Goal: Transaction & Acquisition: Purchase product/service

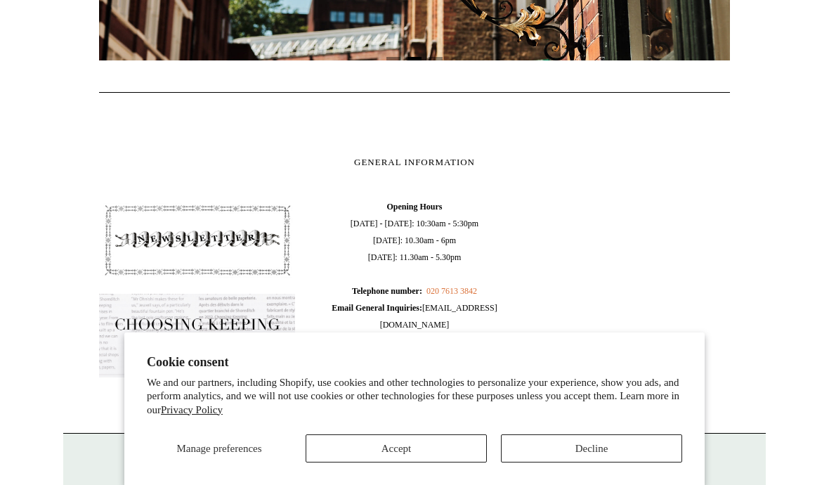
scroll to position [649, 0]
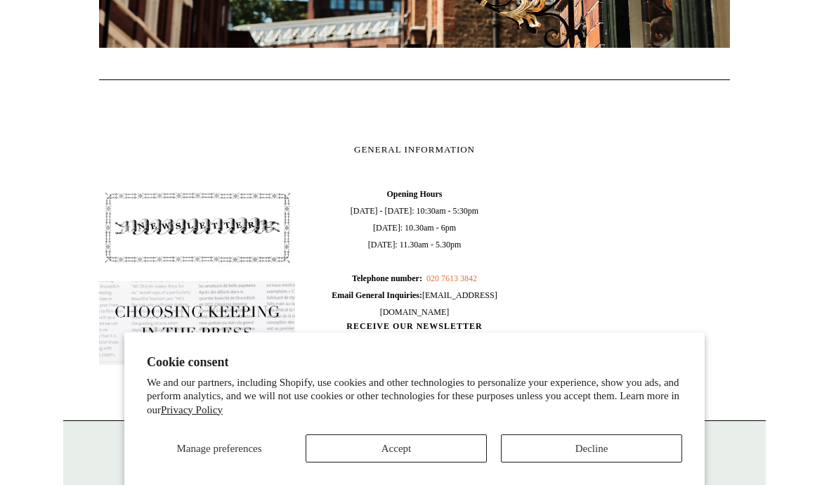
click at [400, 462] on button "Accept" at bounding box center [396, 448] width 181 height 28
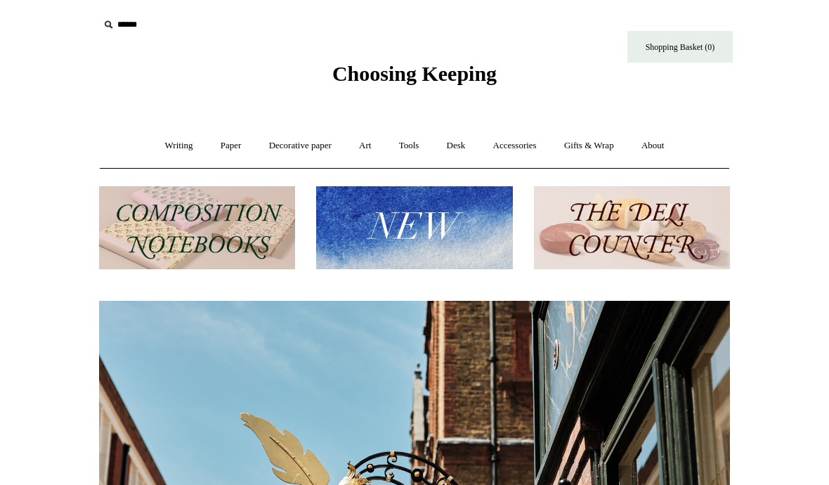
scroll to position [0, 631]
click at [527, 145] on link "Accessories +" at bounding box center [515, 145] width 69 height 37
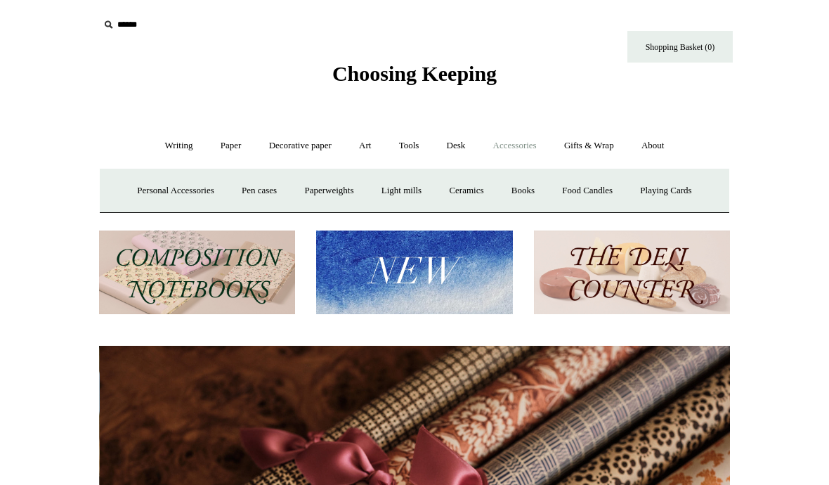
scroll to position [0, 1262]
click at [419, 143] on link "Tools +" at bounding box center [409, 145] width 46 height 37
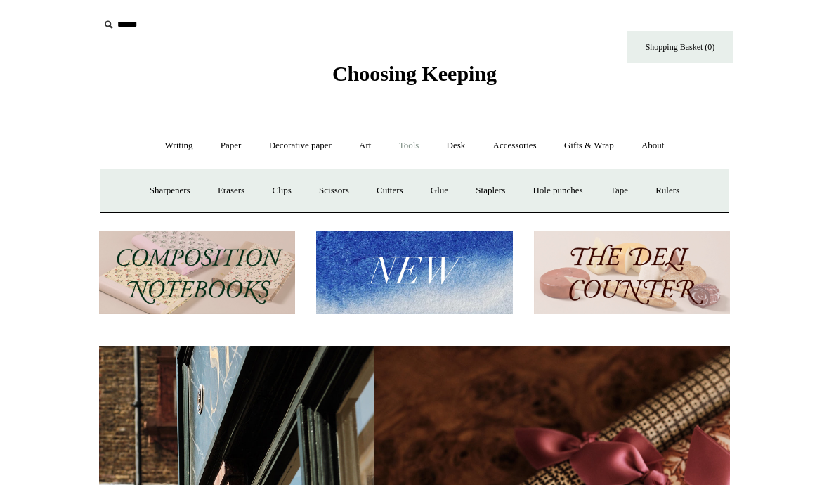
click at [371, 144] on link "Art +" at bounding box center [364, 145] width 37 height 37
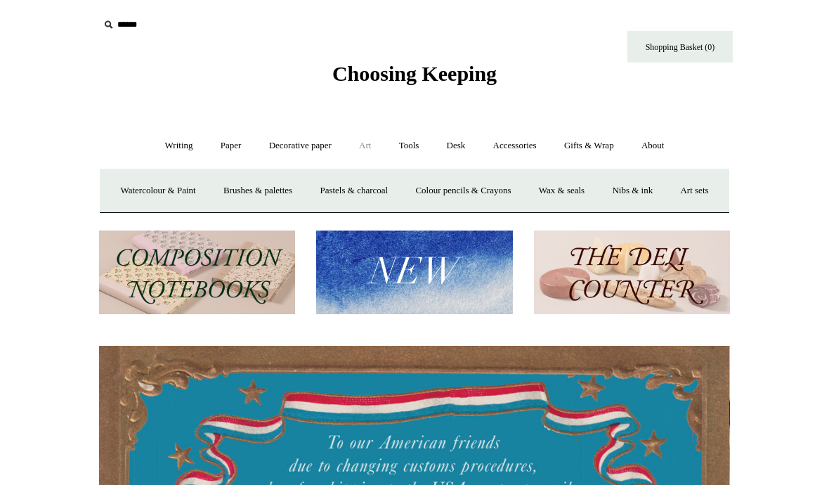
scroll to position [0, 0]
click at [305, 147] on link "Decorative paper +" at bounding box center [300, 145] width 88 height 37
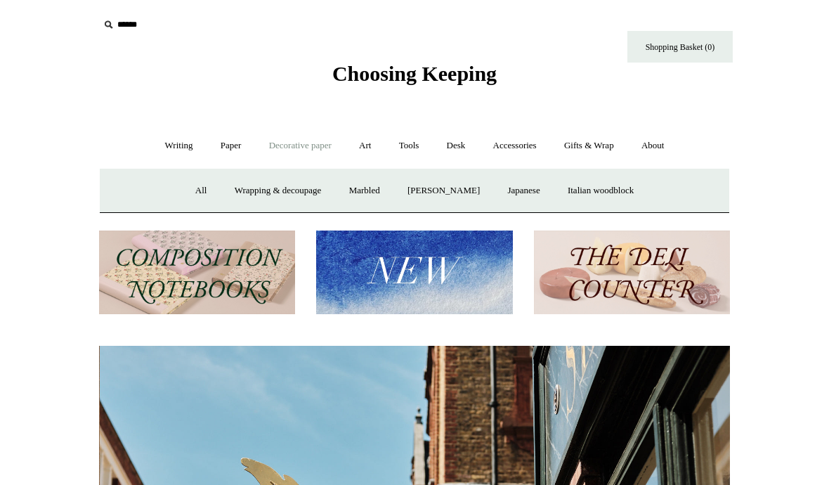
scroll to position [0, 631]
click at [226, 147] on link "Paper +" at bounding box center [231, 145] width 46 height 37
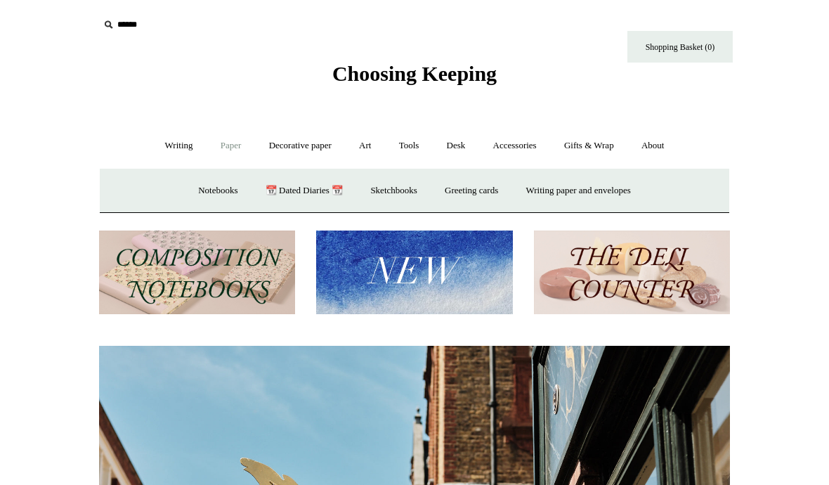
click at [162, 150] on link "Writing +" at bounding box center [178, 145] width 53 height 37
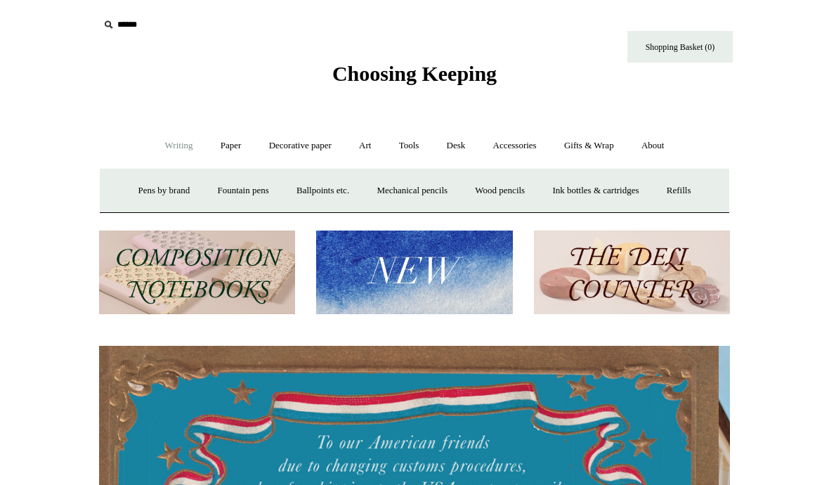
scroll to position [0, 0]
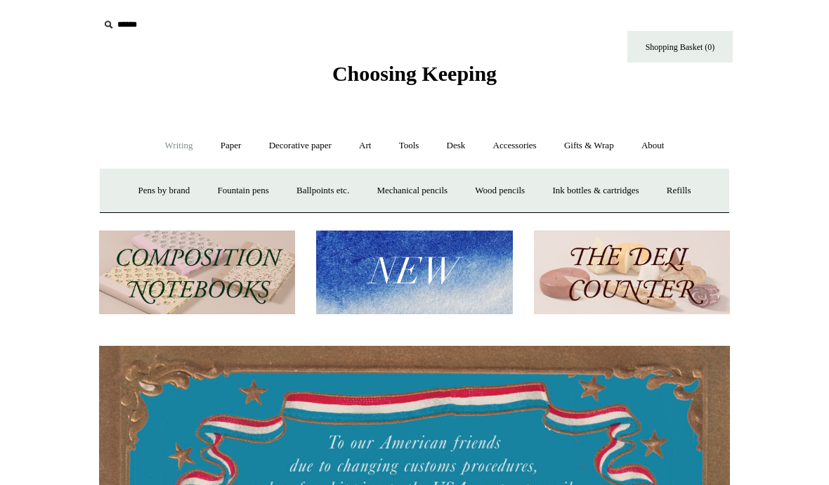
click at [420, 195] on link "Mechanical pencils +" at bounding box center [412, 190] width 96 height 37
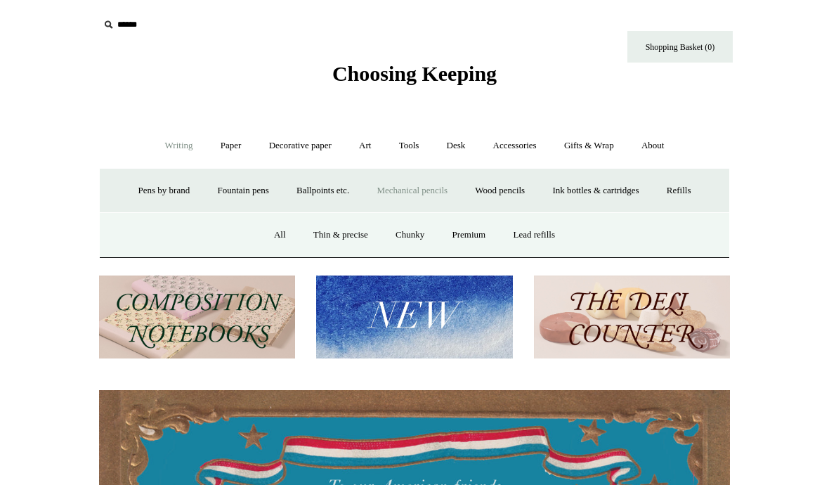
click at [467, 233] on link "Premium" at bounding box center [469, 234] width 59 height 37
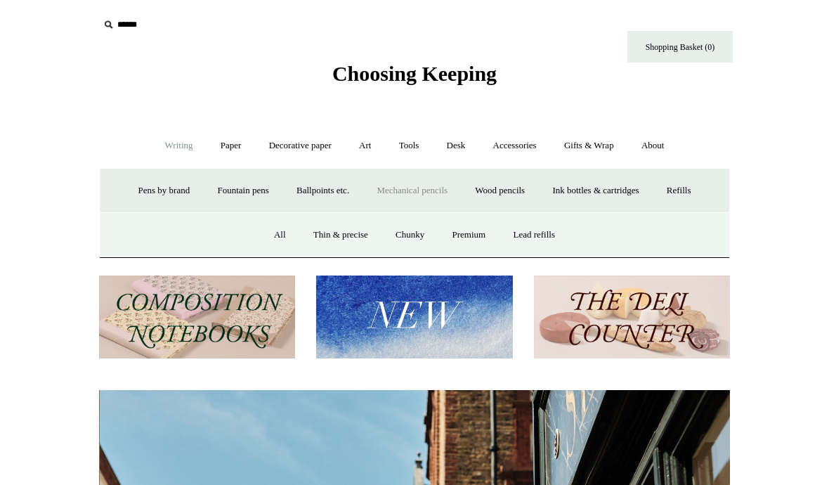
scroll to position [0, 631]
click at [128, 16] on input "text" at bounding box center [185, 25] width 173 height 26
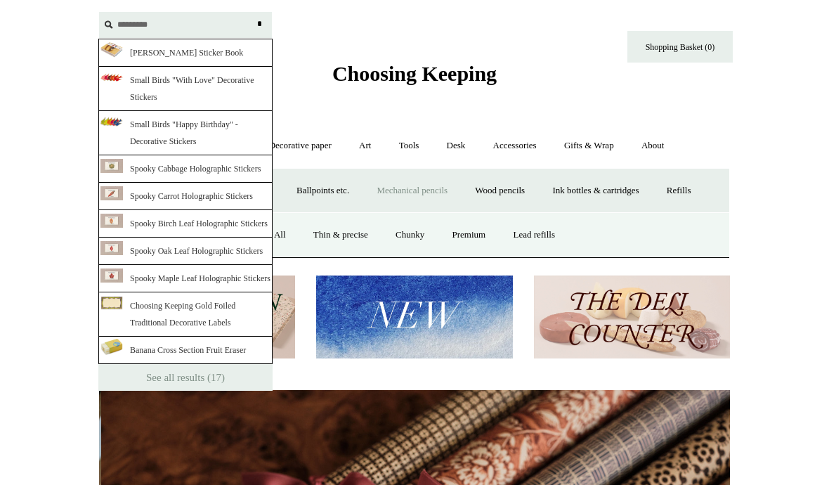
scroll to position [0, 1262]
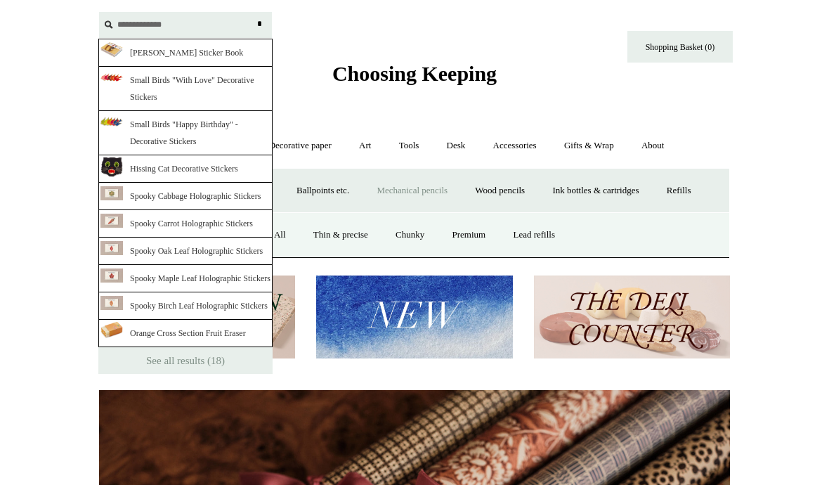
type input "**********"
click at [259, 24] on input "*" at bounding box center [259, 24] width 14 height 25
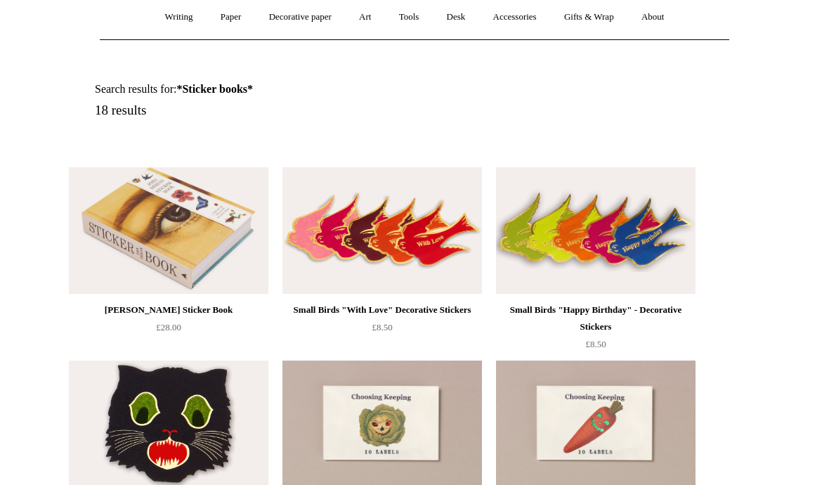
scroll to position [129, 0]
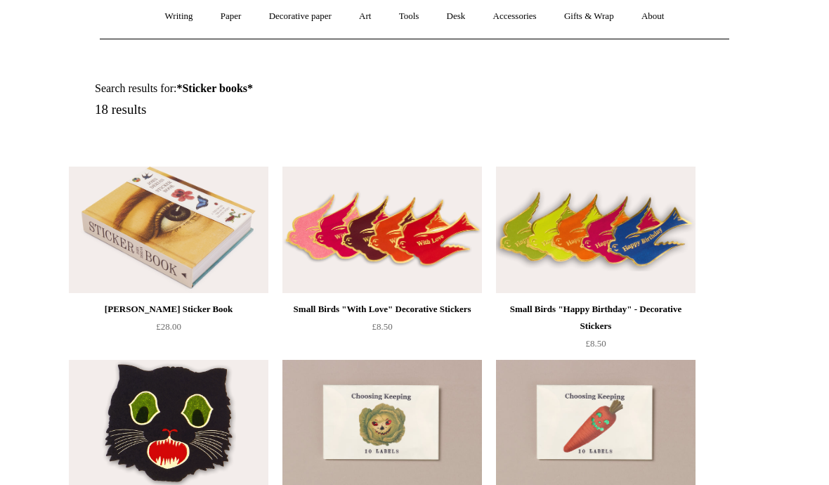
click at [183, 236] on img at bounding box center [169, 230] width 200 height 126
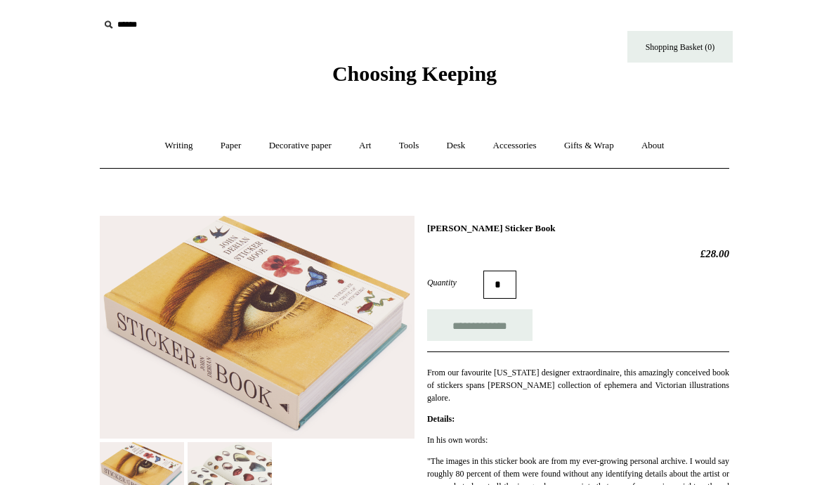
click at [283, 351] on img at bounding box center [257, 327] width 315 height 223
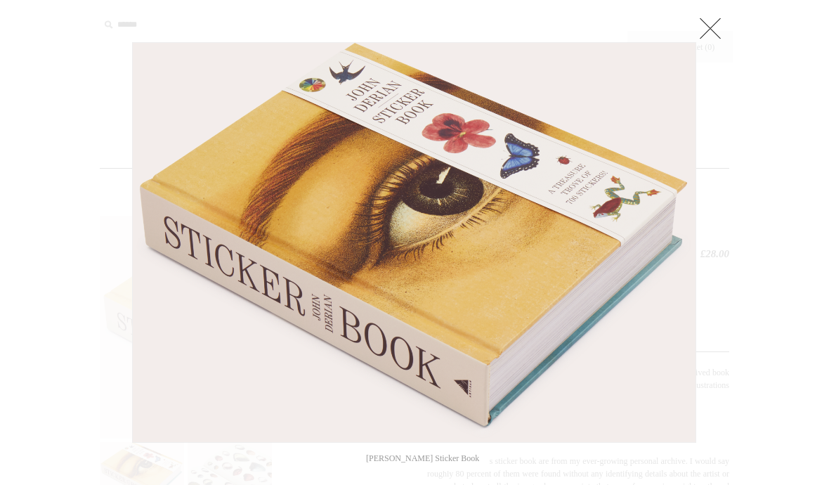
click at [692, 254] on link at bounding box center [597, 242] width 197 height 401
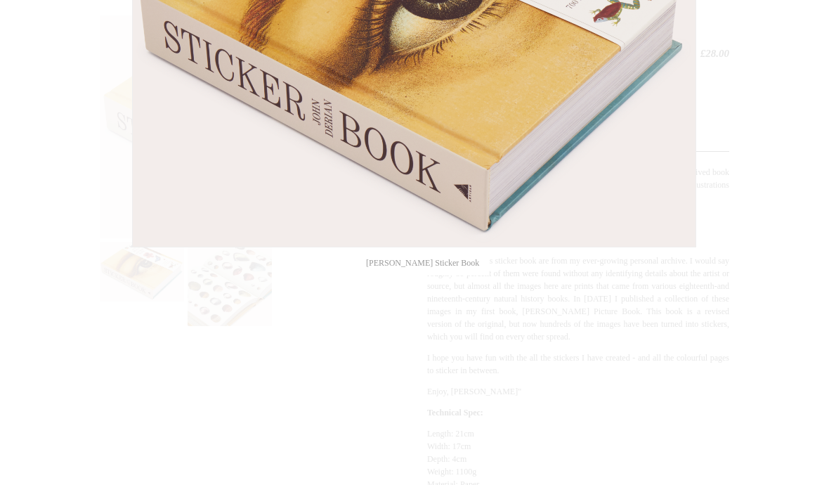
scroll to position [200, 0]
click at [572, 397] on div at bounding box center [414, 377] width 829 height 1155
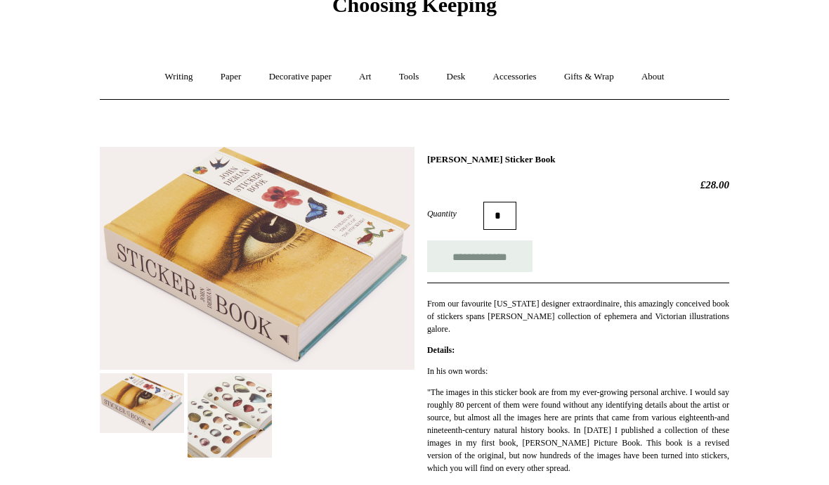
scroll to position [0, 0]
